Goal: Find specific page/section: Find specific page/section

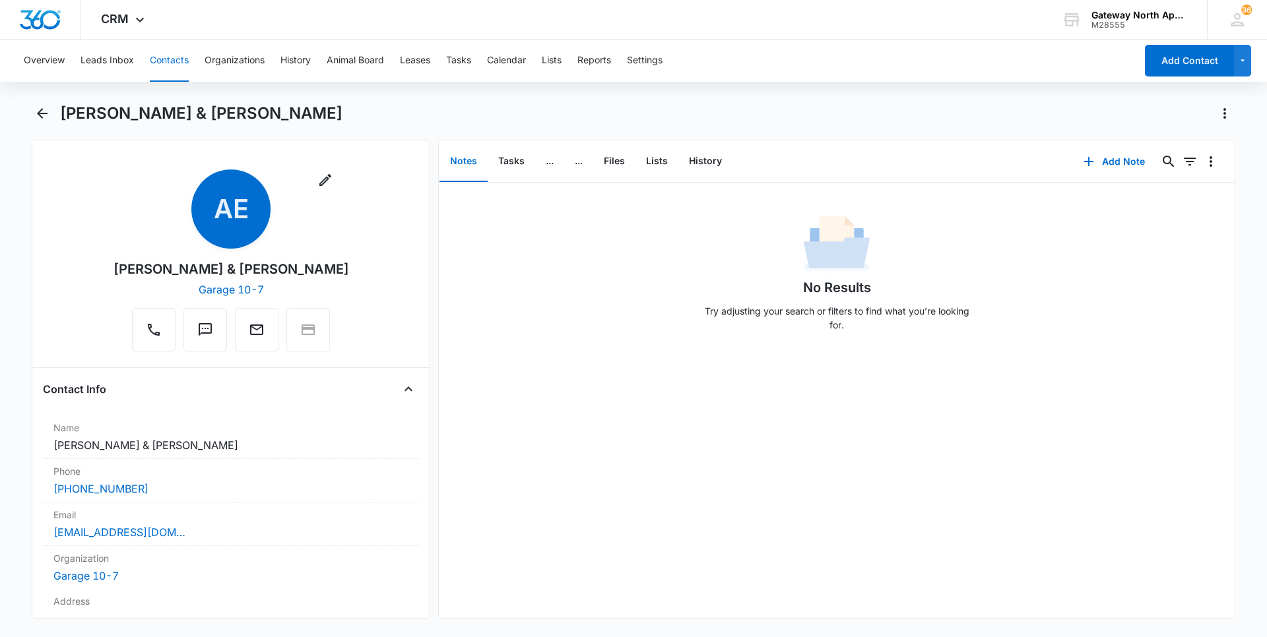
click at [180, 57] on button "Contacts" at bounding box center [169, 61] width 39 height 42
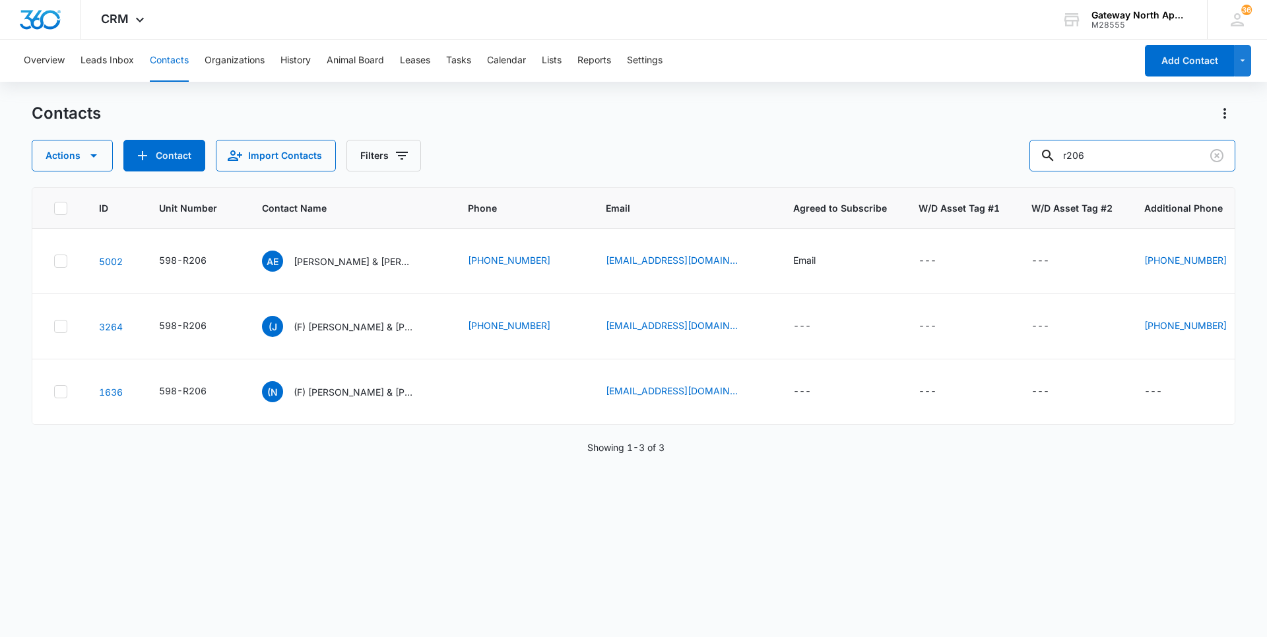
drag, startPoint x: 1051, startPoint y: 158, endPoint x: 973, endPoint y: 161, distance: 77.3
click at [973, 161] on div "Actions Contact Import Contacts Filters r206" at bounding box center [634, 156] width 1204 height 32
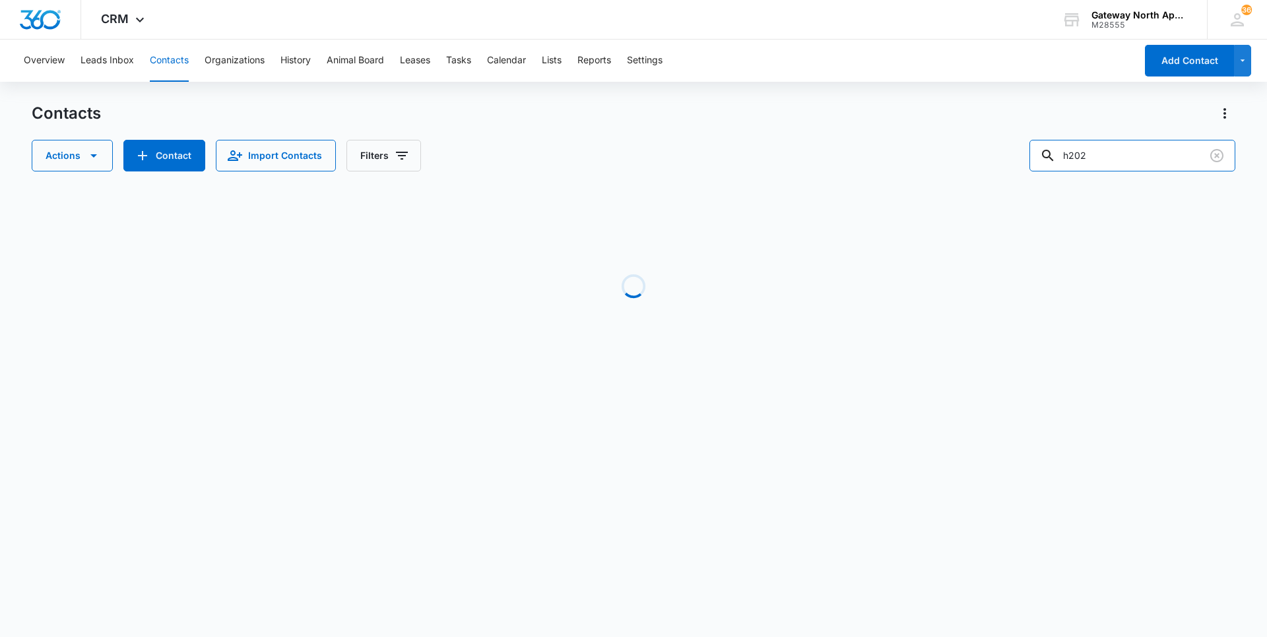
type input "h202"
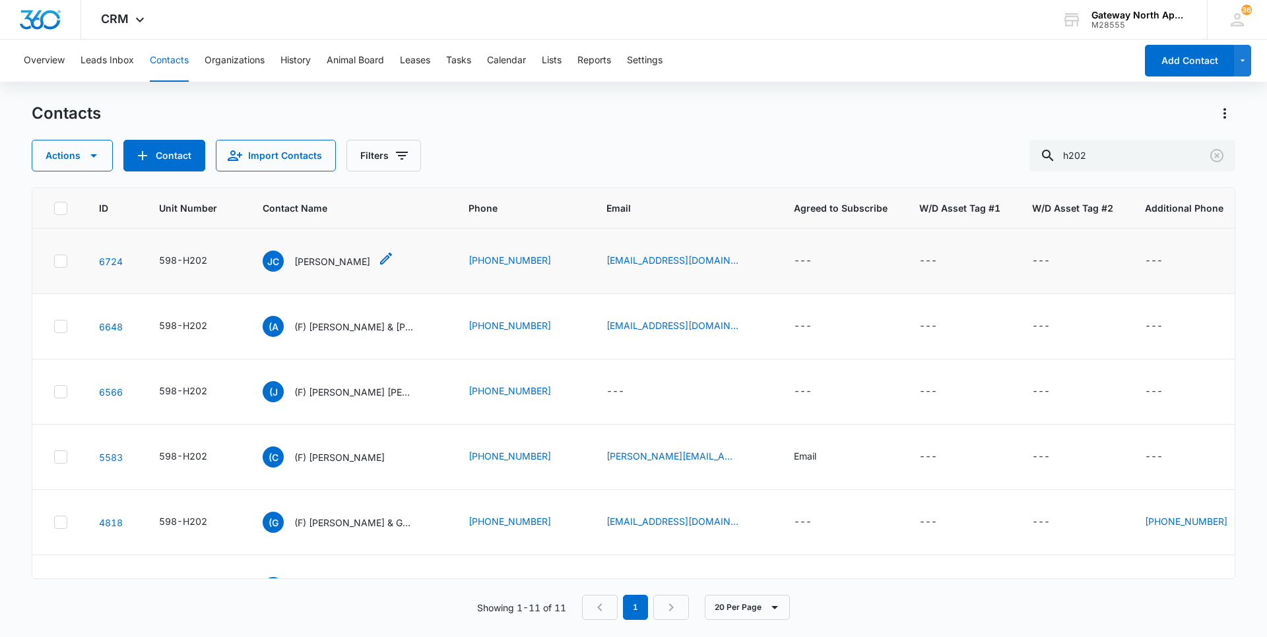
click at [328, 263] on p "[PERSON_NAME]" at bounding box center [332, 262] width 76 height 14
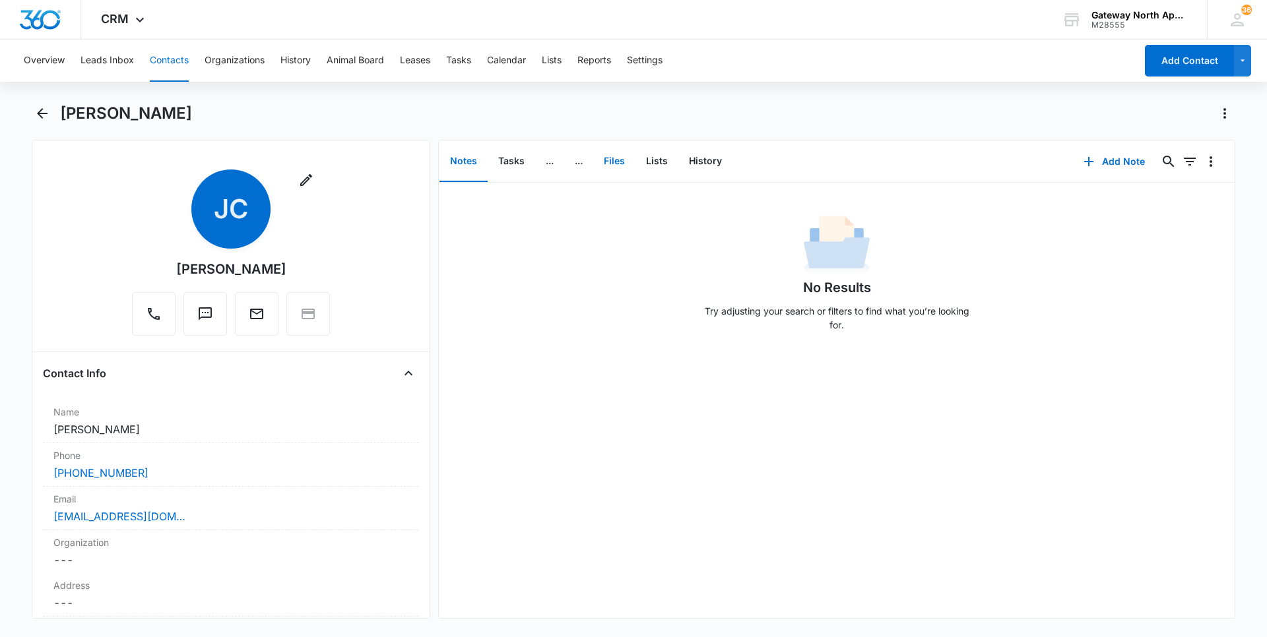
click at [620, 150] on button "Files" at bounding box center [614, 161] width 42 height 41
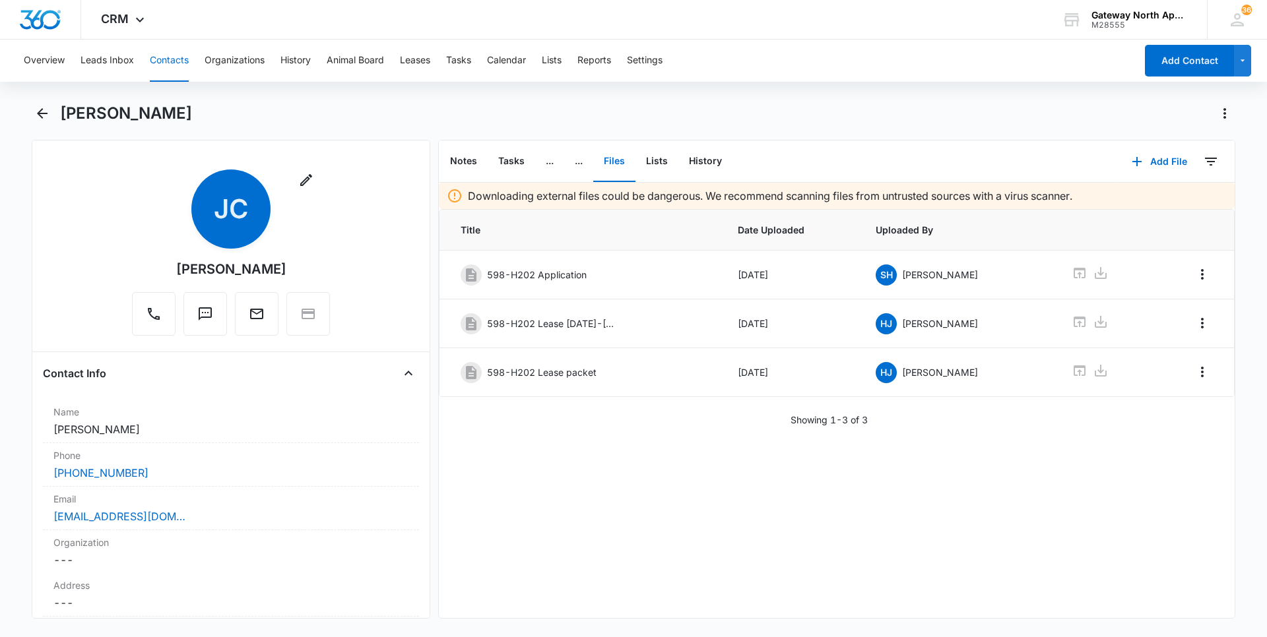
click at [159, 57] on button "Contacts" at bounding box center [169, 61] width 39 height 42
